Goal: Transaction & Acquisition: Book appointment/travel/reservation

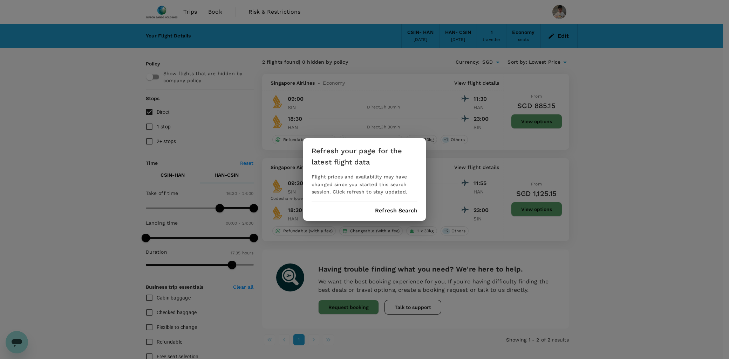
click at [394, 213] on div "Refresh your page for the latest flight data Flight prices and availability may…" at bounding box center [364, 179] width 123 height 83
click at [396, 208] on button "Refresh Search" at bounding box center [396, 211] width 42 height 6
click at [122, 83] on div "Refresh your page for the latest flight data Flight prices and availability may…" at bounding box center [364, 179] width 729 height 359
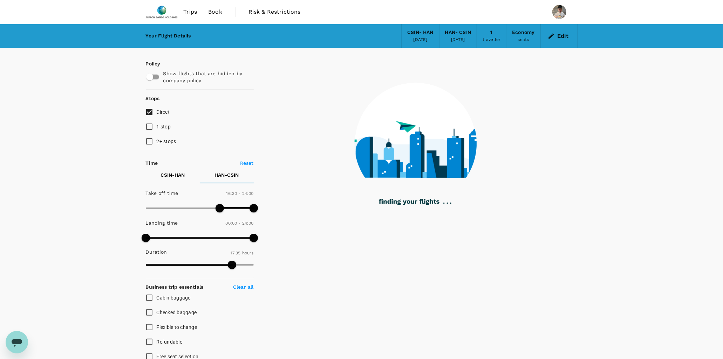
type input "925"
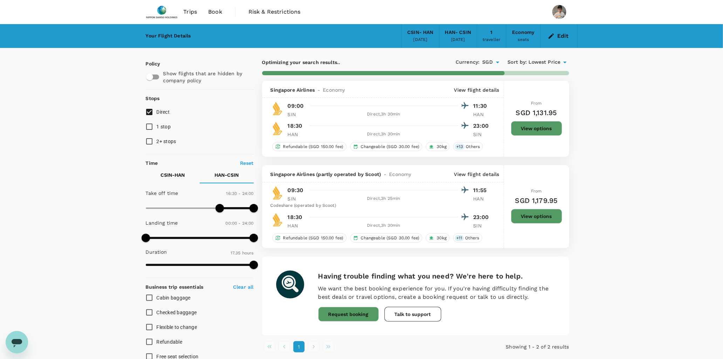
checkbox input "true"
checkbox input "false"
checkbox input "true"
checkbox input "false"
type input "1055"
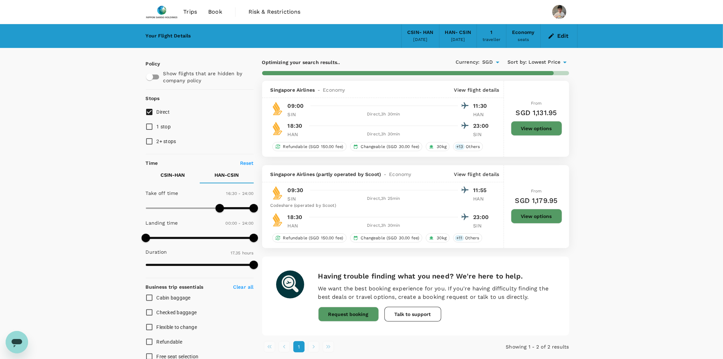
checkbox input "false"
checkbox input "true"
checkbox input "false"
checkbox input "true"
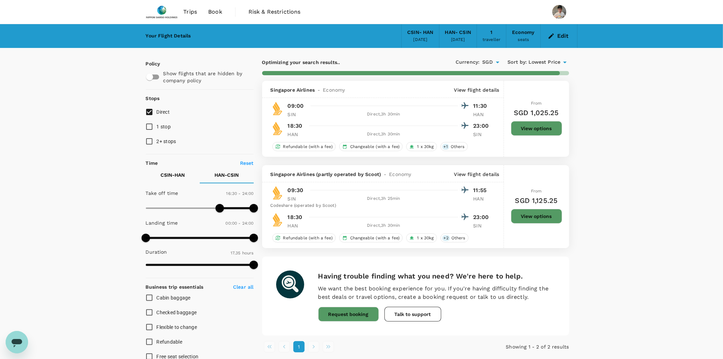
checkbox input "false"
checkbox input "true"
checkbox input "false"
checkbox input "true"
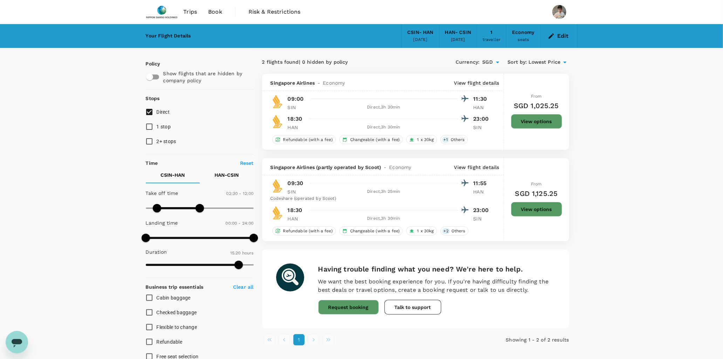
click at [190, 11] on span "Trips" at bounding box center [190, 12] width 14 height 8
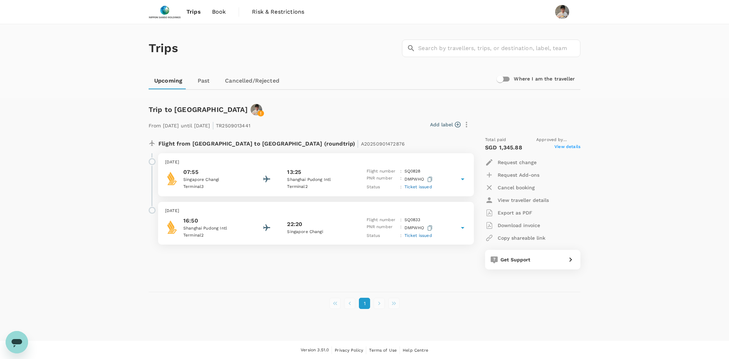
click at [214, 14] on span "Book" at bounding box center [219, 12] width 14 height 8
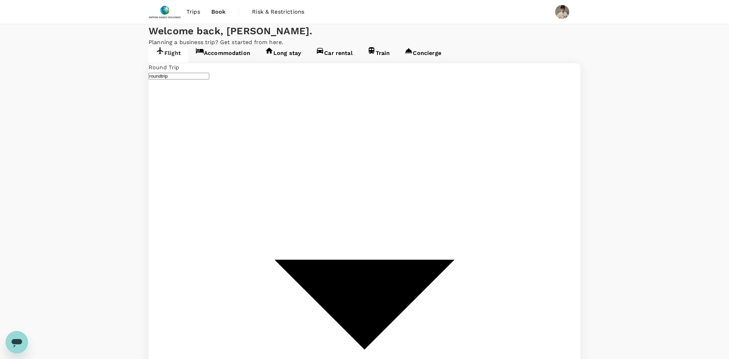
type input "Singapore, Singapore (any)"
type input "Noi Bai Intl (HAN)"
type input "Singapore, Singapore (any)"
type input "Noi Bai Intl (HAN)"
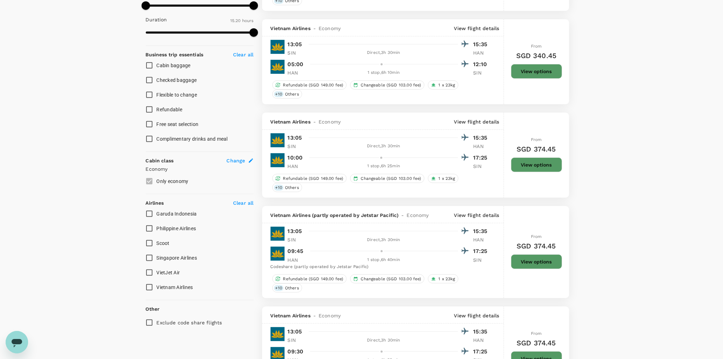
scroll to position [233, 0]
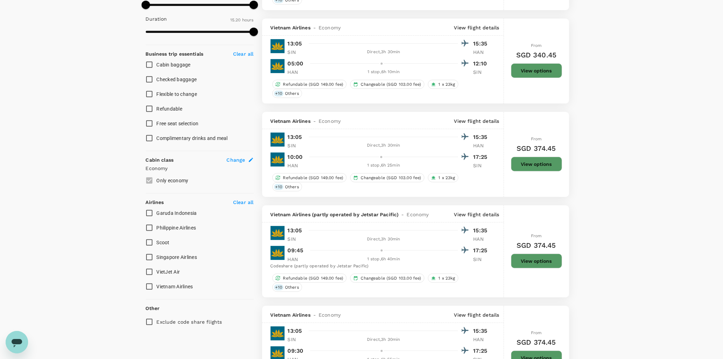
click at [146, 235] on input "Scoot" at bounding box center [149, 242] width 15 height 15
checkbox input "true"
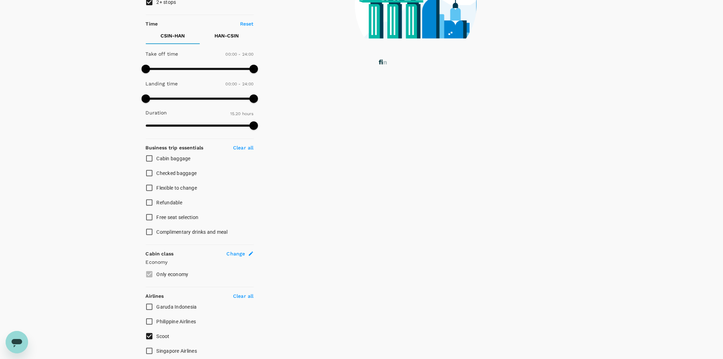
type input "1035"
checkbox input "false"
checkbox input "true"
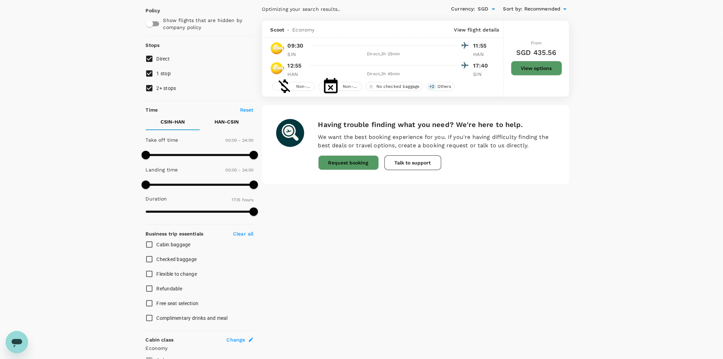
scroll to position [0, 0]
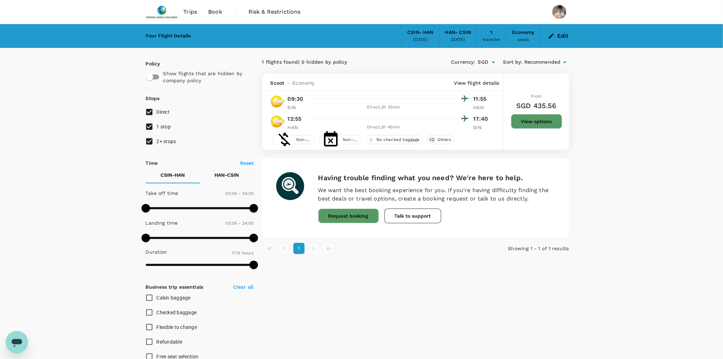
click at [143, 138] on input "2+ stops" at bounding box center [149, 141] width 15 height 15
checkbox input "false"
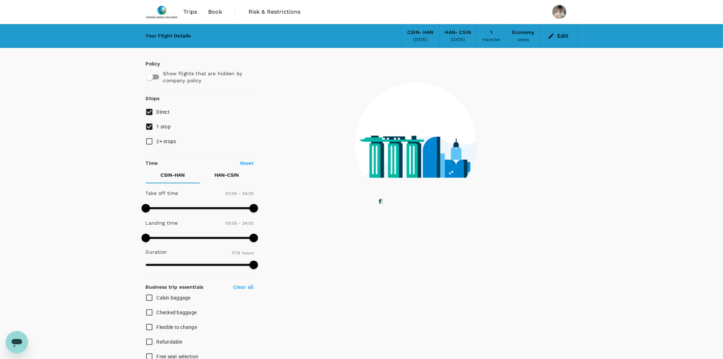
click at [147, 124] on input "1 stop" at bounding box center [149, 126] width 15 height 15
checkbox input "false"
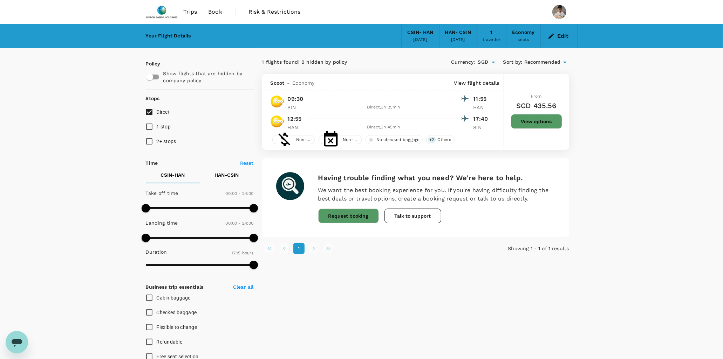
click at [520, 118] on button "View options" at bounding box center [536, 121] width 51 height 15
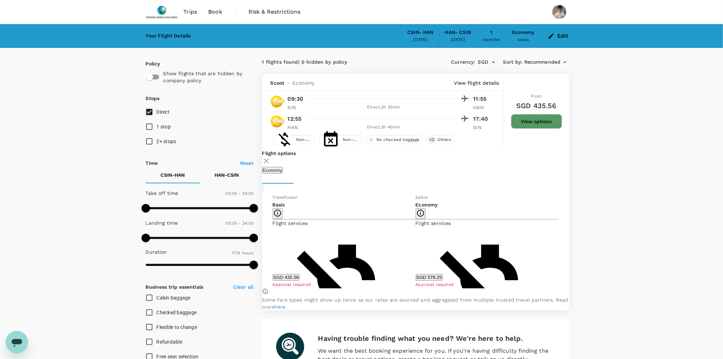
click at [523, 121] on button "View options" at bounding box center [536, 121] width 51 height 15
click at [223, 174] on p "HAN - CSIN" at bounding box center [226, 175] width 24 height 7
type input "900"
drag, startPoint x: 149, startPoint y: 202, endPoint x: 213, endPoint y: 208, distance: 64.3
click at [213, 208] on span at bounding box center [213, 208] width 8 height 8
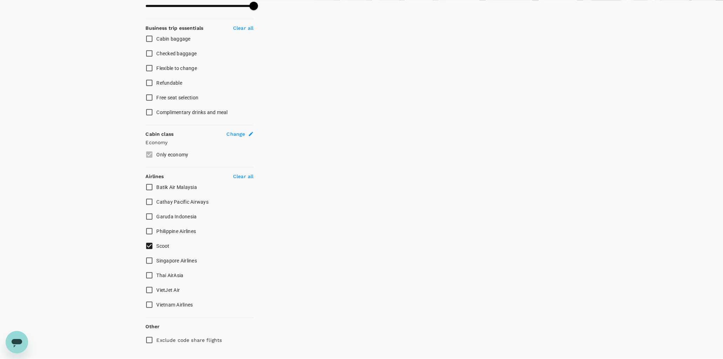
scroll to position [260, 0]
click at [146, 253] on input "Singapore Airlines" at bounding box center [149, 260] width 15 height 15
checkbox input "true"
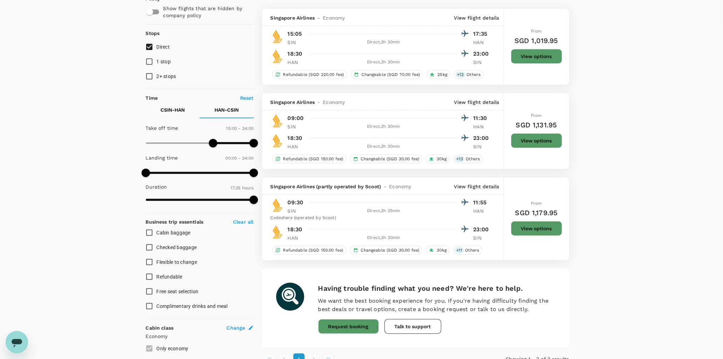
type input "SGD"
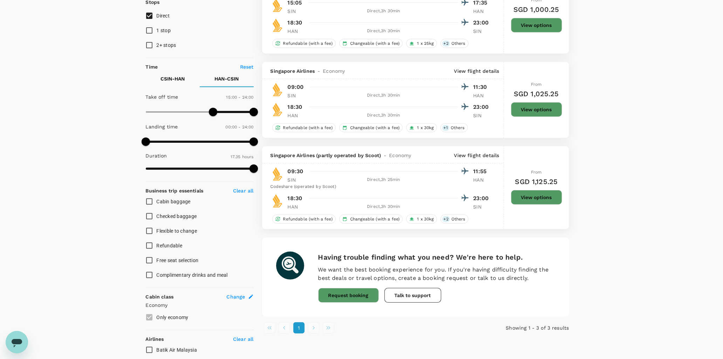
scroll to position [9, 0]
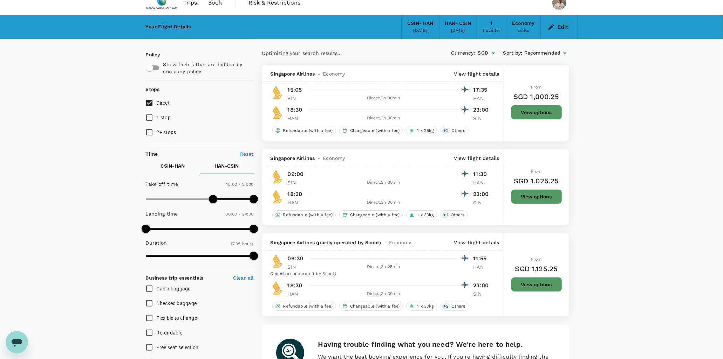
checkbox input "false"
checkbox input "true"
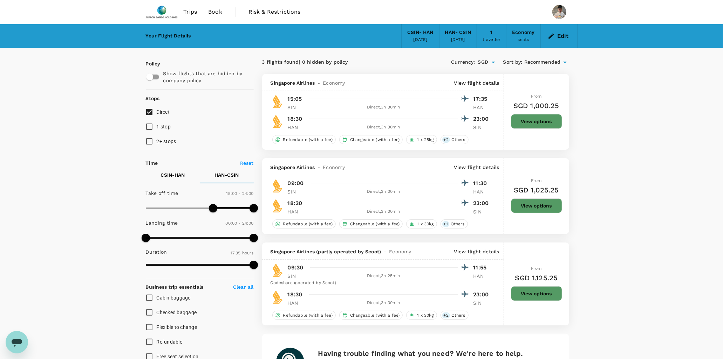
click at [179, 175] on button "CSIN - HAN" at bounding box center [173, 175] width 54 height 17
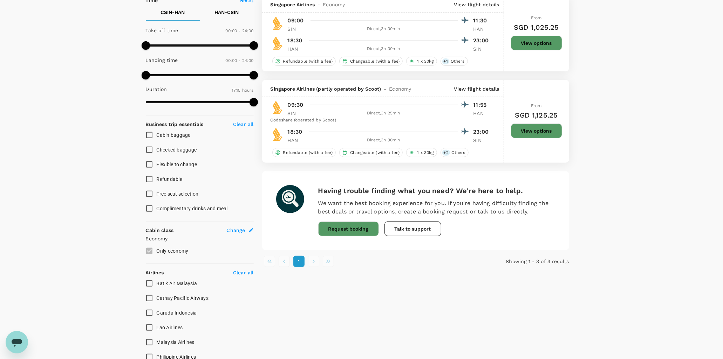
scroll to position [233, 0]
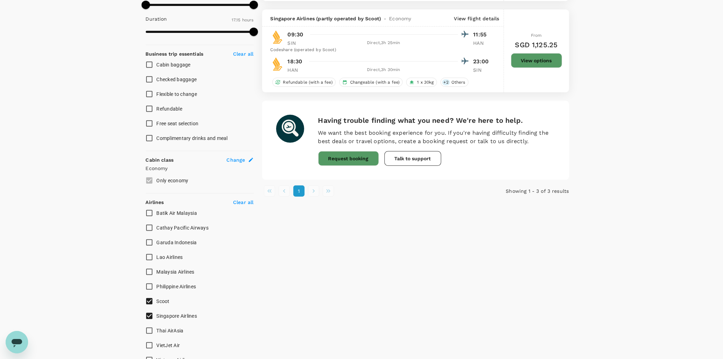
click at [150, 294] on input "Scoot" at bounding box center [149, 301] width 15 height 15
checkbox input "false"
click at [148, 309] on input "Singapore Airlines" at bounding box center [149, 316] width 15 height 15
checkbox input "false"
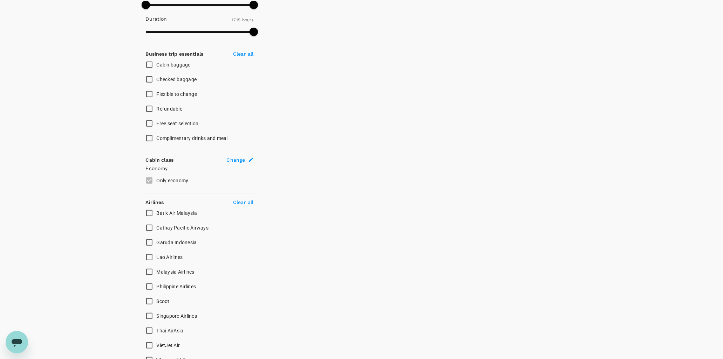
click at [148, 294] on input "Scoot" at bounding box center [149, 301] width 15 height 15
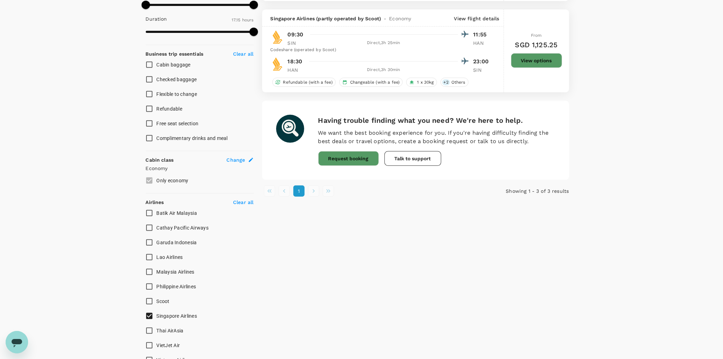
checkbox input "false"
checkbox input "true"
type input "SGD"
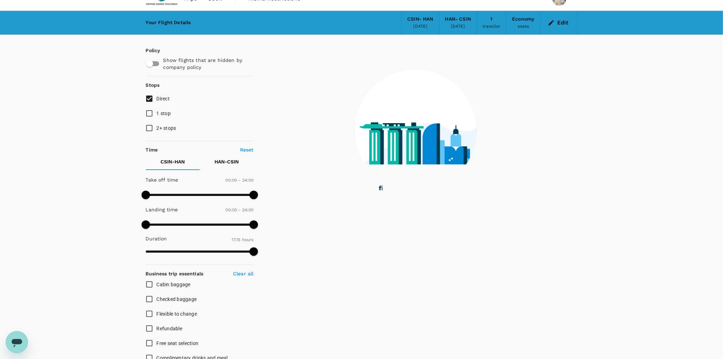
scroll to position [0, 0]
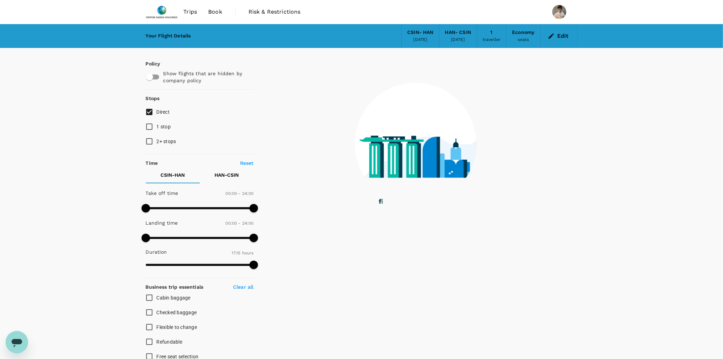
checkbox input "true"
checkbox input "false"
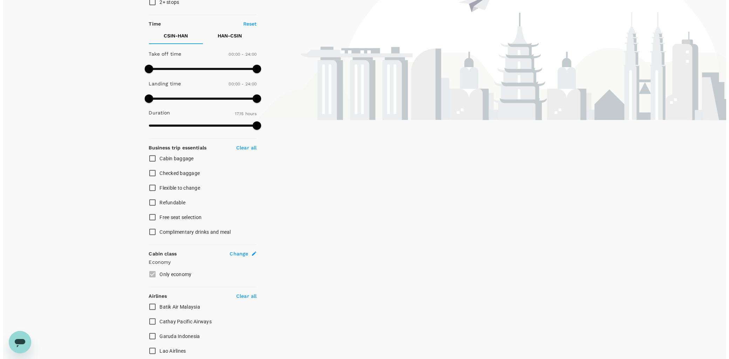
scroll to position [16, 0]
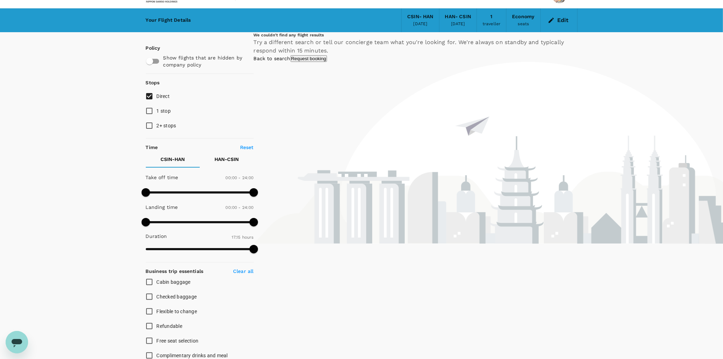
click at [240, 162] on button "HAN - CSIN" at bounding box center [227, 159] width 54 height 17
drag, startPoint x: 213, startPoint y: 188, endPoint x: 198, endPoint y: 188, distance: 14.7
click at [200, 188] on span at bounding box center [202, 192] width 8 height 8
drag, startPoint x: 198, startPoint y: 191, endPoint x: 174, endPoint y: 189, distance: 23.9
click at [193, 189] on span at bounding box center [197, 192] width 8 height 8
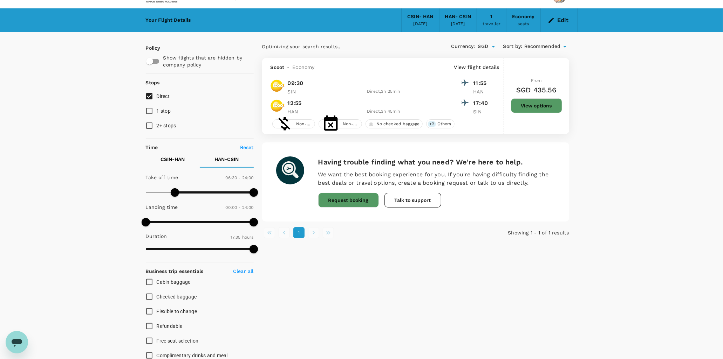
type input "480"
drag, startPoint x: 177, startPoint y: 188, endPoint x: 181, endPoint y: 188, distance: 4.2
click at [181, 188] on span at bounding box center [181, 192] width 8 height 8
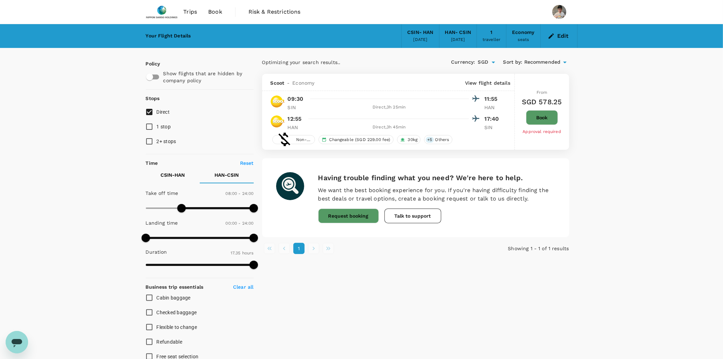
type input "1055"
checkbox input "false"
checkbox input "true"
